Goal: Task Accomplishment & Management: Use online tool/utility

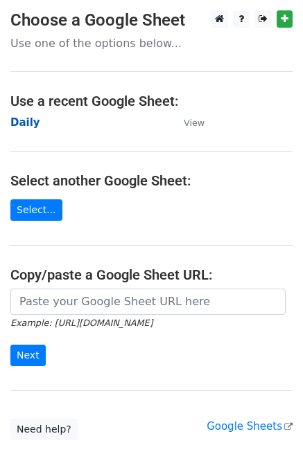
click at [24, 122] on strong "Daily" at bounding box center [25, 122] width 30 height 12
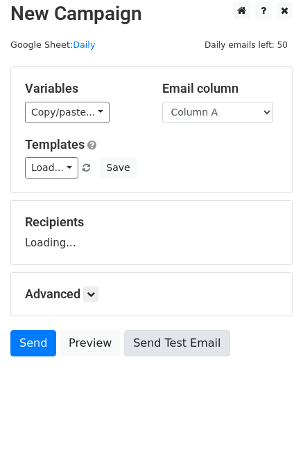
scroll to position [8, 0]
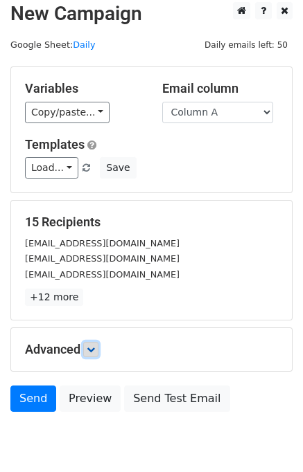
click at [98, 348] on link at bounding box center [90, 349] width 15 height 15
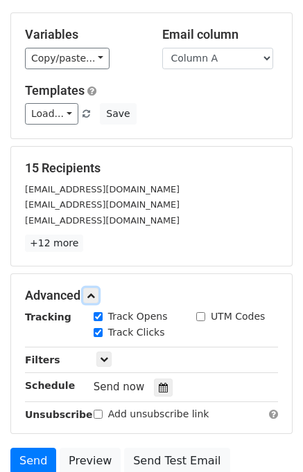
scroll to position [175, 0]
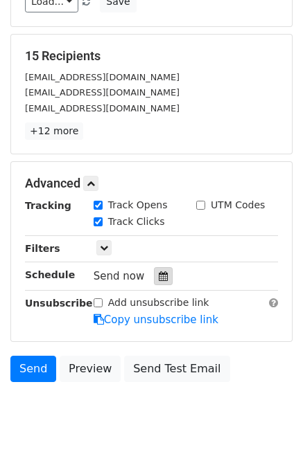
click at [159, 277] on icon at bounding box center [163, 277] width 9 height 10
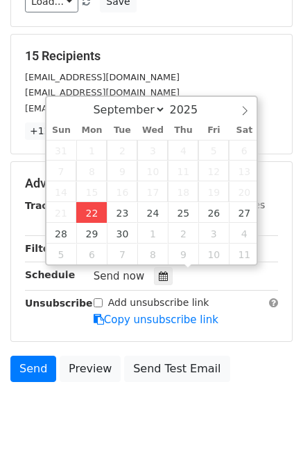
type input "2025-09-22 14:49"
type input "02"
type input "49"
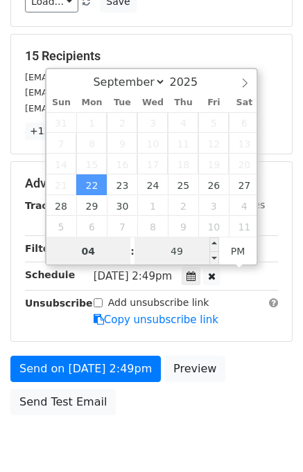
type input "04"
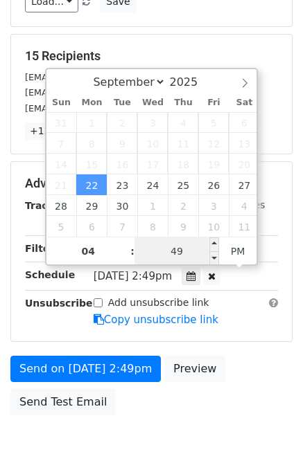
type input "2025-09-22 16:49"
click at [162, 244] on input "49" at bounding box center [176, 252] width 84 height 28
type input "00"
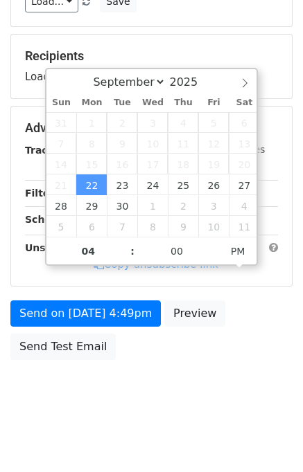
type input "2025-09-22 16:00"
click at [279, 375] on body "New Campaign Daily emails left: 50 Google Sheet: Daily Variables Copy/paste... …" at bounding box center [151, 129] width 303 height 587
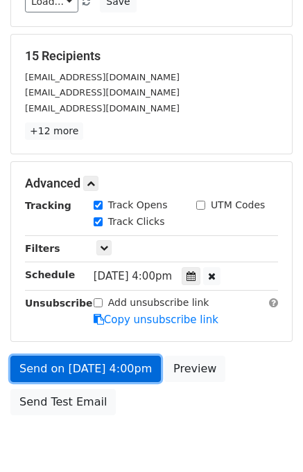
click at [135, 364] on link "Send on Sep 22 at 4:00pm" at bounding box center [85, 369] width 150 height 26
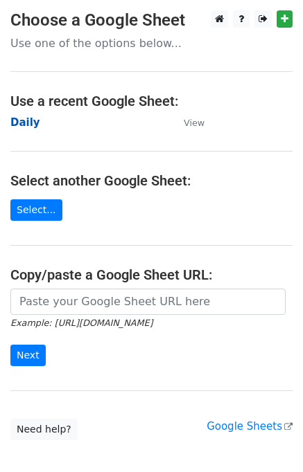
click at [28, 123] on strong "Daily" at bounding box center [25, 122] width 30 height 12
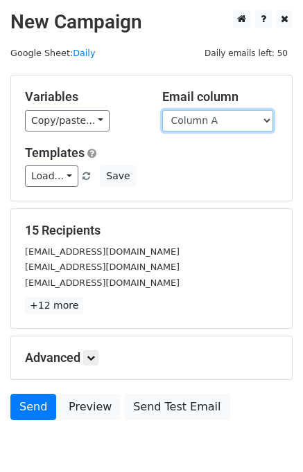
click at [210, 125] on select "Column A Column B Column C Column D Column E" at bounding box center [217, 120] width 111 height 21
select select "Column B"
click at [162, 110] on select "Column A Column B Column C Column D Column E" at bounding box center [217, 120] width 111 height 21
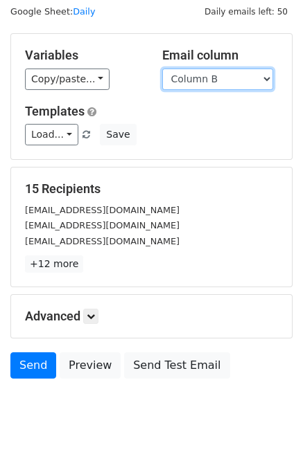
scroll to position [64, 0]
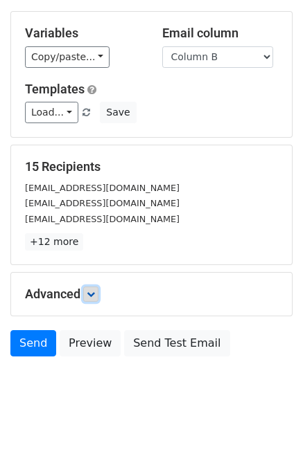
click at [88, 294] on link at bounding box center [90, 294] width 15 height 15
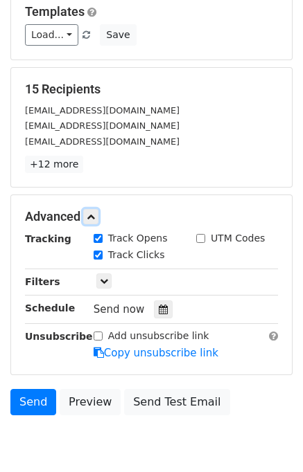
scroll to position [194, 0]
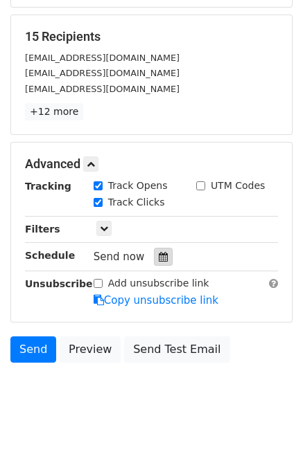
click at [159, 257] on icon at bounding box center [163, 257] width 9 height 10
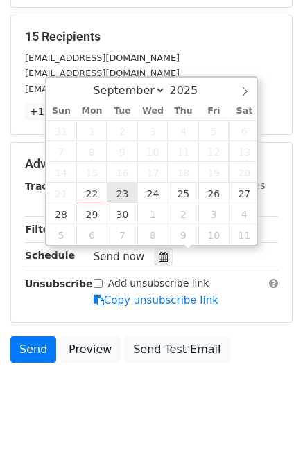
type input "2025-09-23 12:00"
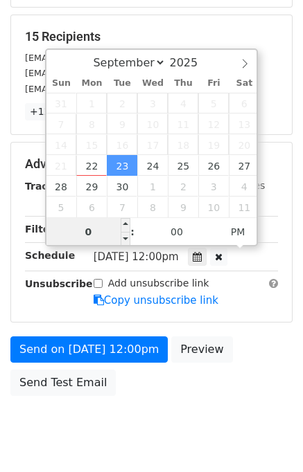
type input "05"
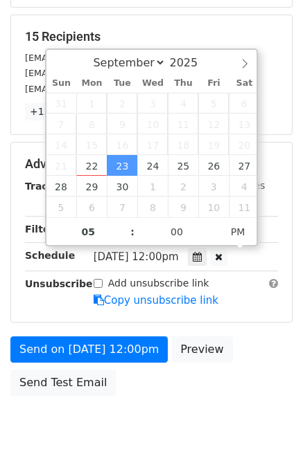
type input "2025-09-23 17:00"
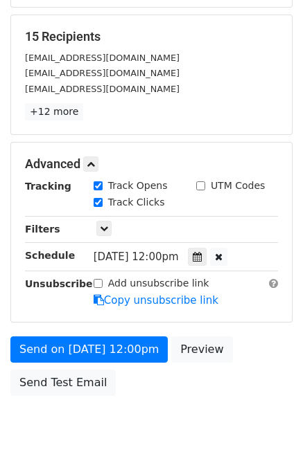
click at [265, 348] on div "Send on Sep 23 at 12:00pm Preview Send Test Email" at bounding box center [151, 370] width 303 height 66
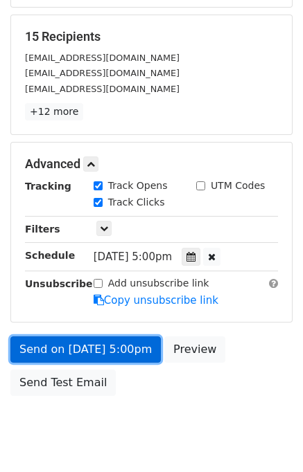
click at [104, 348] on link "Send on Sep 23 at 5:00pm" at bounding box center [85, 350] width 150 height 26
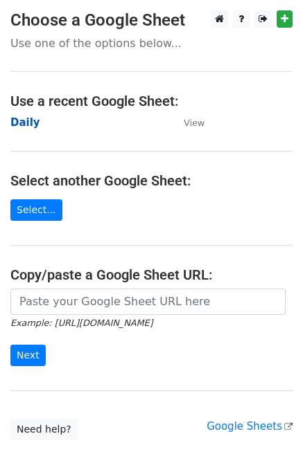
click at [19, 123] on strong "Daily" at bounding box center [25, 122] width 30 height 12
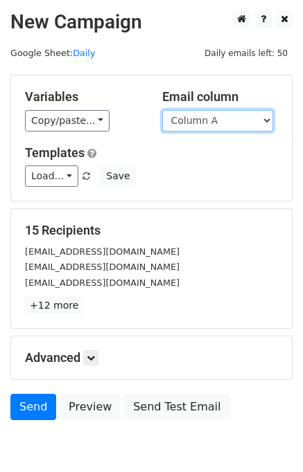
click at [218, 120] on select "Column A Column B Column C Column D Column E" at bounding box center [217, 120] width 111 height 21
select select "Column C"
click at [162, 110] on select "Column A Column B Column C Column D Column E" at bounding box center [217, 120] width 111 height 21
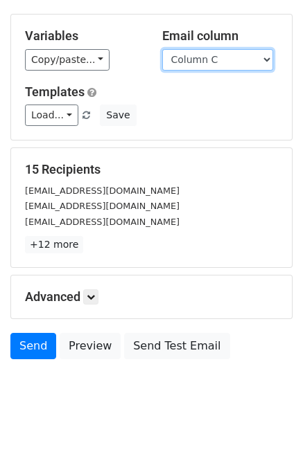
scroll to position [64, 0]
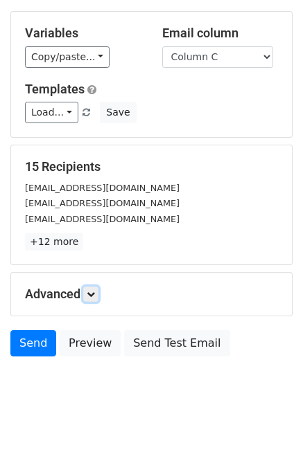
click at [95, 290] on icon at bounding box center [91, 294] width 8 height 8
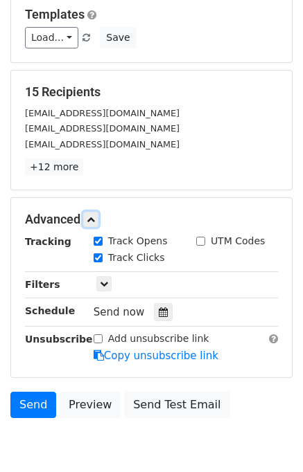
scroll to position [186, 0]
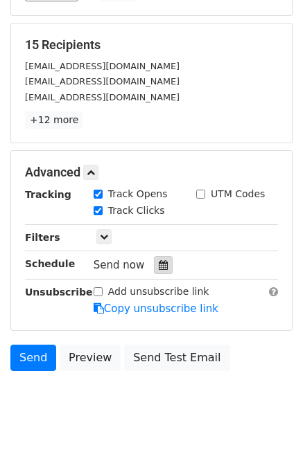
click at [159, 262] on icon at bounding box center [163, 265] width 9 height 10
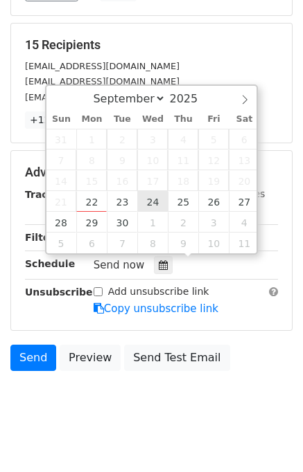
type input "2025-09-24 12:00"
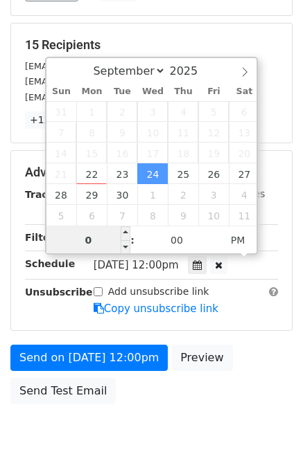
type input "06"
type input "2025-09-24 18:00"
click at [249, 362] on div "Send on Sep 24 at 12:00pm Preview Send Test Email" at bounding box center [151, 378] width 303 height 66
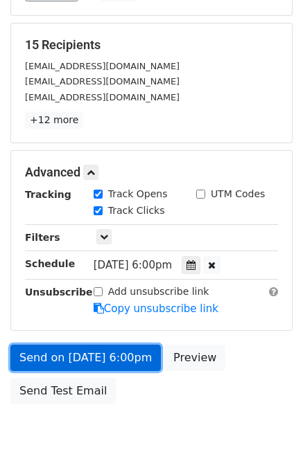
click at [125, 350] on link "Send on Sep 24 at 6:00pm" at bounding box center [85, 358] width 150 height 26
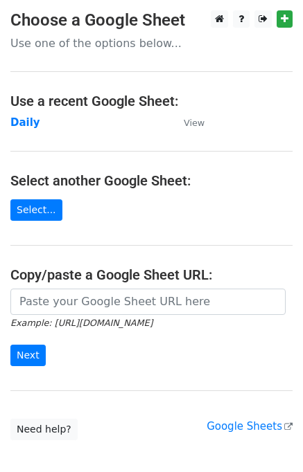
drag, startPoint x: 34, startPoint y: 106, endPoint x: 35, endPoint y: 120, distance: 13.9
click at [35, 112] on main "Choose a Google Sheet Use one of the options below... Use a recent Google Sheet…" at bounding box center [151, 225] width 303 height 430
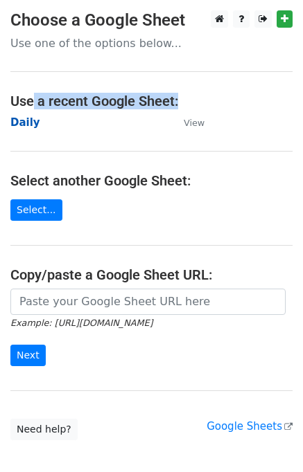
click at [26, 126] on strong "Daily" at bounding box center [25, 122] width 30 height 12
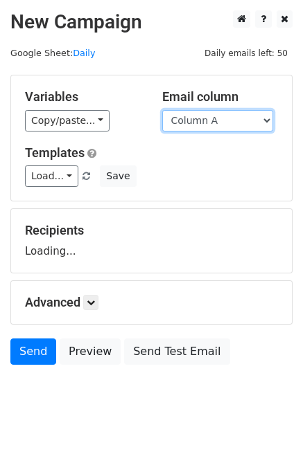
click at [217, 123] on select "Column A Column B Column C Column D Column E" at bounding box center [217, 120] width 111 height 21
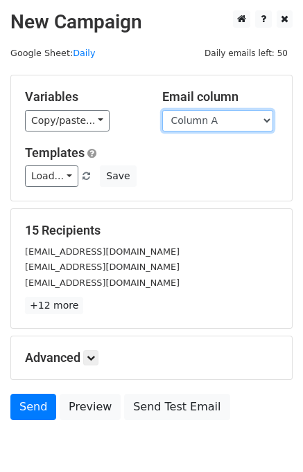
click at [216, 126] on select "Column A Column B Column C Column D Column E" at bounding box center [217, 120] width 111 height 21
select select "Column D"
click at [162, 110] on select "Column A Column B Column C Column D Column E" at bounding box center [217, 120] width 111 height 21
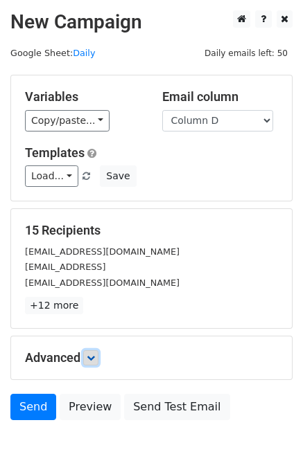
click at [91, 354] on icon at bounding box center [91, 358] width 8 height 8
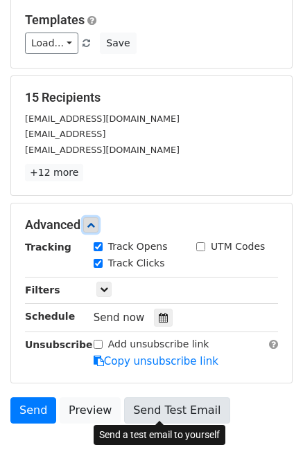
scroll to position [198, 0]
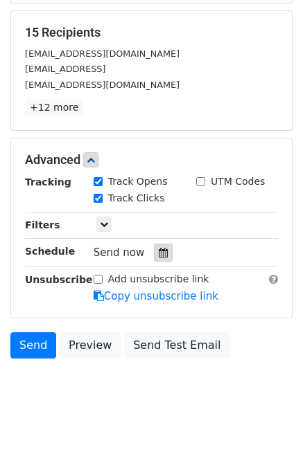
click at [159, 248] on icon at bounding box center [163, 253] width 9 height 10
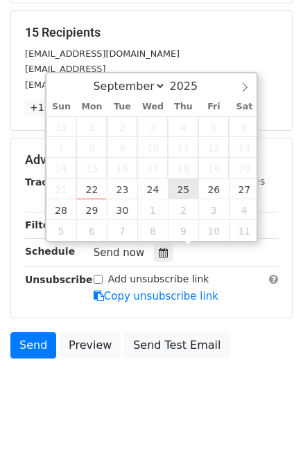
type input "2025-09-25 12:00"
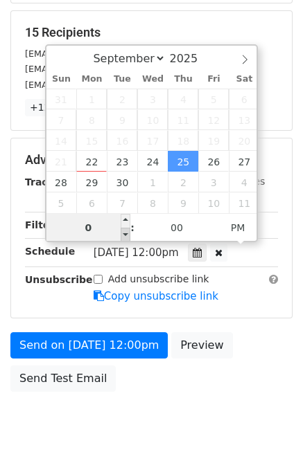
type input "07"
type input "2025-09-25 19:00"
click at [253, 369] on div "Send on Sep 25 at 12:00pm Preview Send Test Email" at bounding box center [151, 365] width 303 height 66
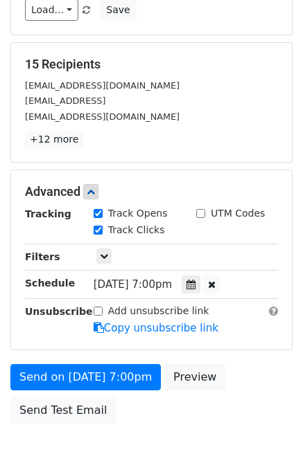
scroll to position [232, 0]
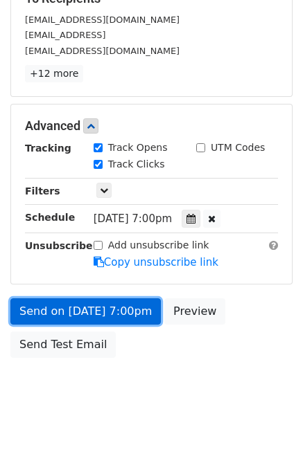
click at [84, 305] on link "Send on Sep 25 at 7:00pm" at bounding box center [85, 312] width 150 height 26
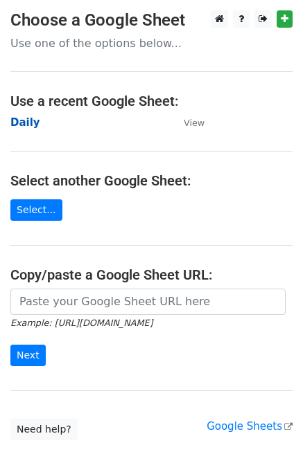
click at [25, 126] on strong "Daily" at bounding box center [25, 122] width 30 height 12
click at [21, 128] on strong "Daily" at bounding box center [25, 122] width 30 height 12
click at [21, 123] on strong "Daily" at bounding box center [25, 122] width 30 height 12
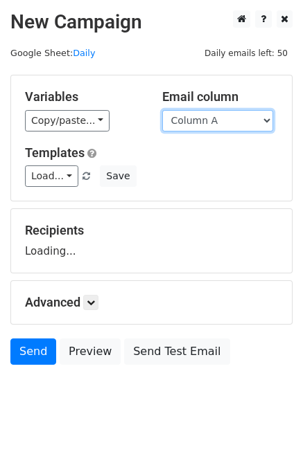
click at [197, 123] on select "Column A Column B Column C Column D Column E" at bounding box center [217, 120] width 111 height 21
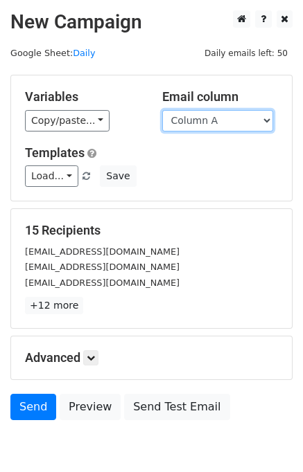
click at [202, 128] on select "Column A Column B Column C Column D Column E" at bounding box center [217, 120] width 111 height 21
select select "Column E"
click at [162, 110] on select "Column A Column B Column C Column D Column E" at bounding box center [217, 120] width 111 height 21
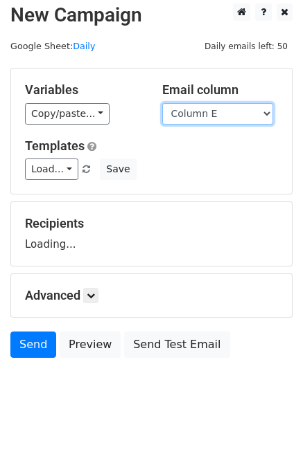
scroll to position [8, 0]
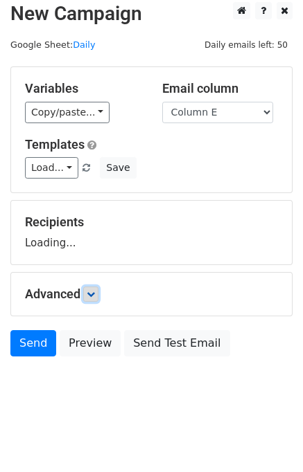
click at [97, 297] on link at bounding box center [90, 294] width 15 height 15
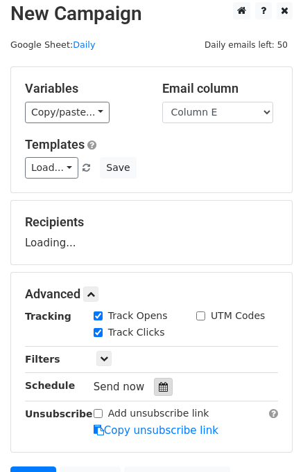
click at [154, 391] on div at bounding box center [163, 387] width 19 height 18
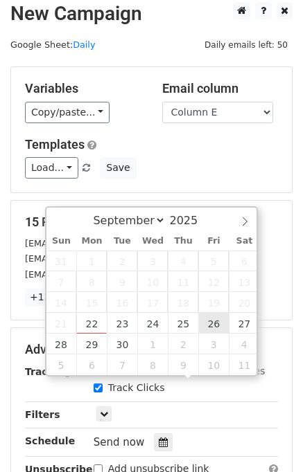
type input "2025-09-26 12:00"
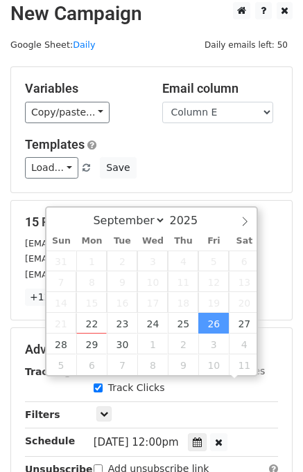
scroll to position [0, 0]
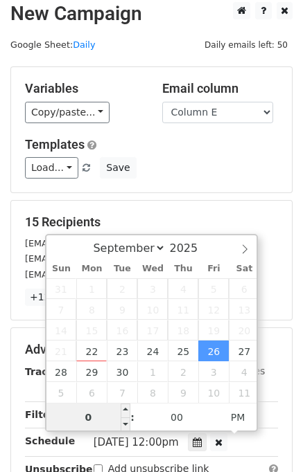
type input "08"
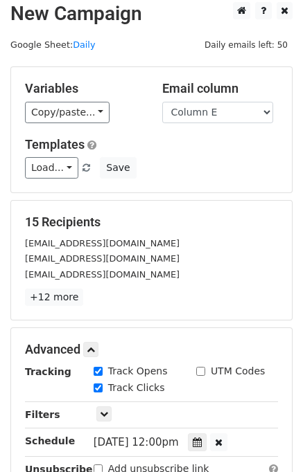
type input "2025-09-26 20:00"
click at [197, 206] on div "15 Recipients info@starya.in post@insam.no hello@seengroup.com +12 more 15 Reci…" at bounding box center [151, 260] width 281 height 119
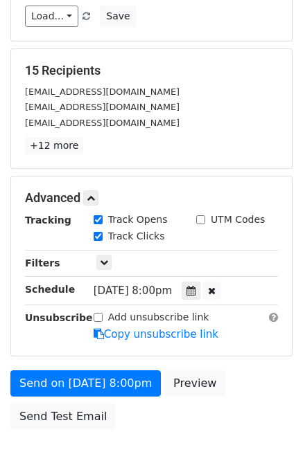
scroll to position [232, 0]
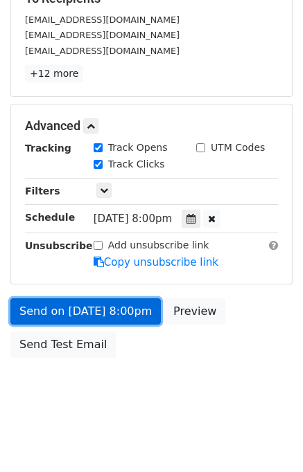
click at [114, 310] on link "Send on Sep 26 at 8:00pm" at bounding box center [85, 312] width 150 height 26
click at [78, 313] on link "Send on Sep 26 at 8:00pm" at bounding box center [85, 312] width 150 height 26
